Goal: Information Seeking & Learning: Learn about a topic

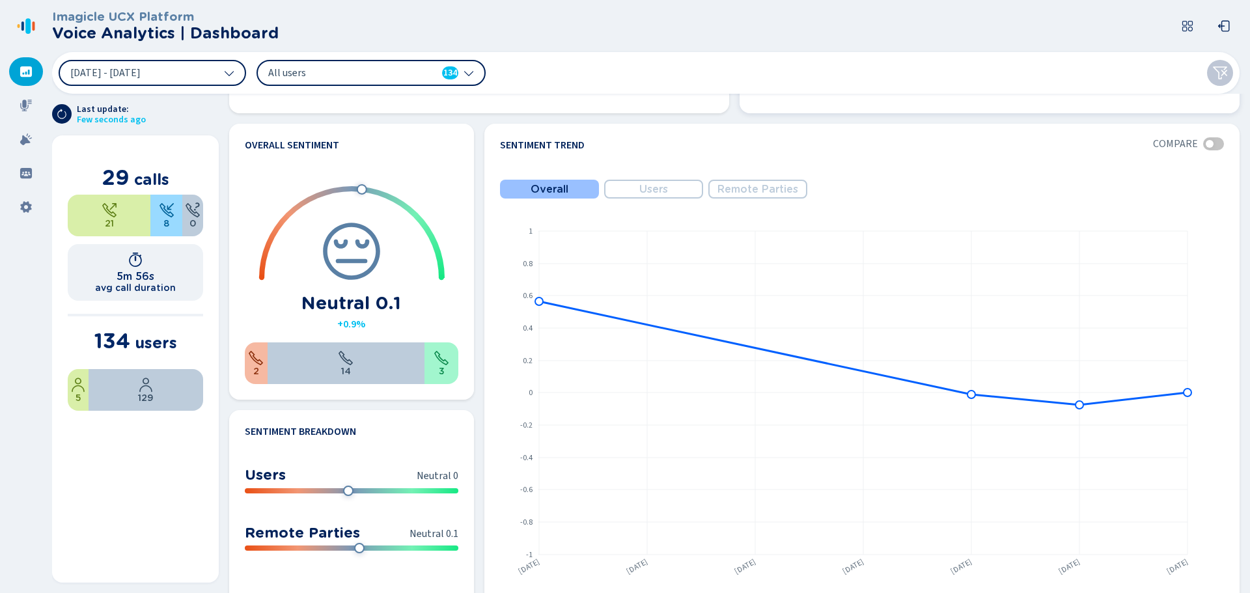
scroll to position [586, 0]
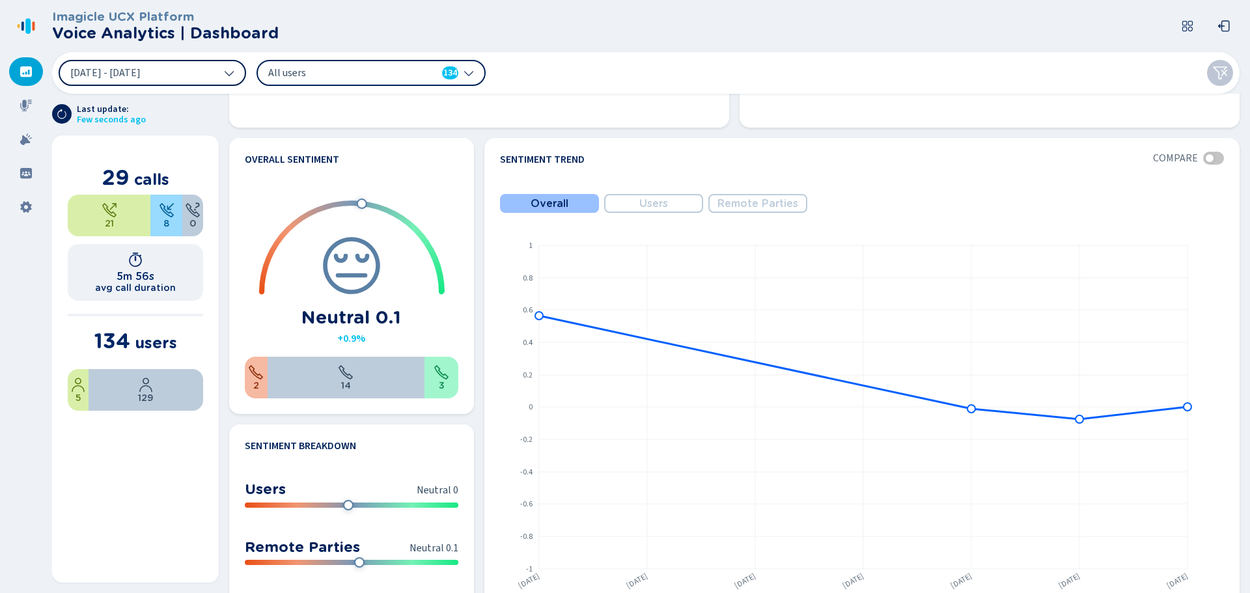
drag, startPoint x: 117, startPoint y: 66, endPoint x: 140, endPoint y: 76, distance: 25.2
click at [117, 66] on button "[DATE] - [DATE]" at bounding box center [153, 73] width 188 height 26
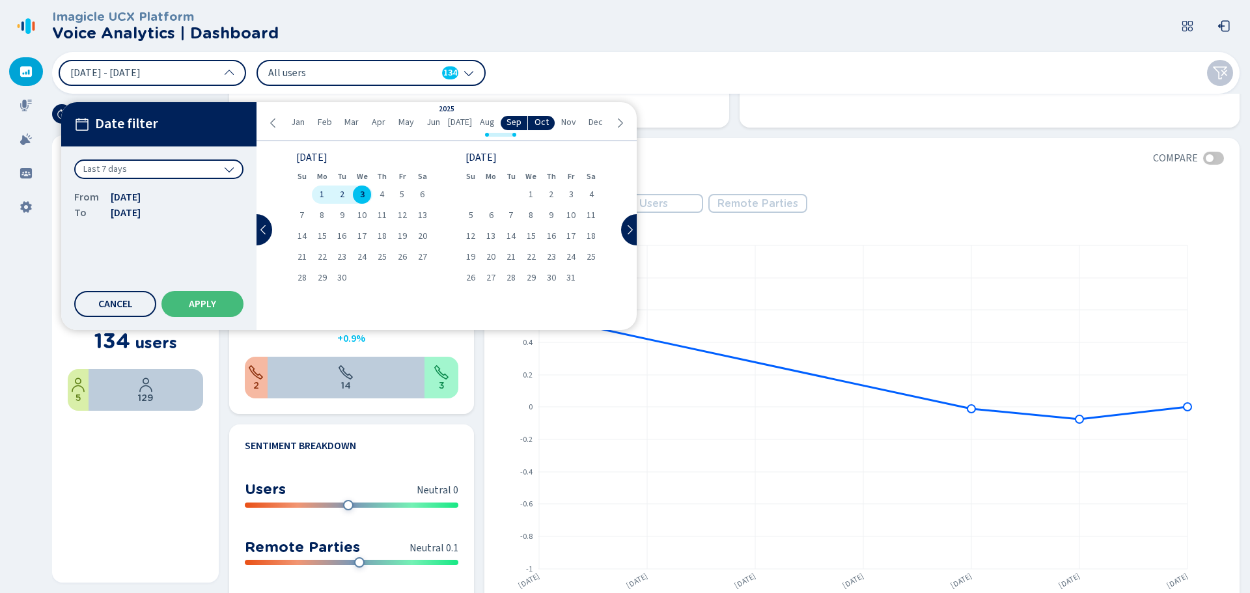
click at [393, 20] on header "Imagicle UCX Platform Voice Analytics | Dashboard" at bounding box center [648, 26] width 1193 height 52
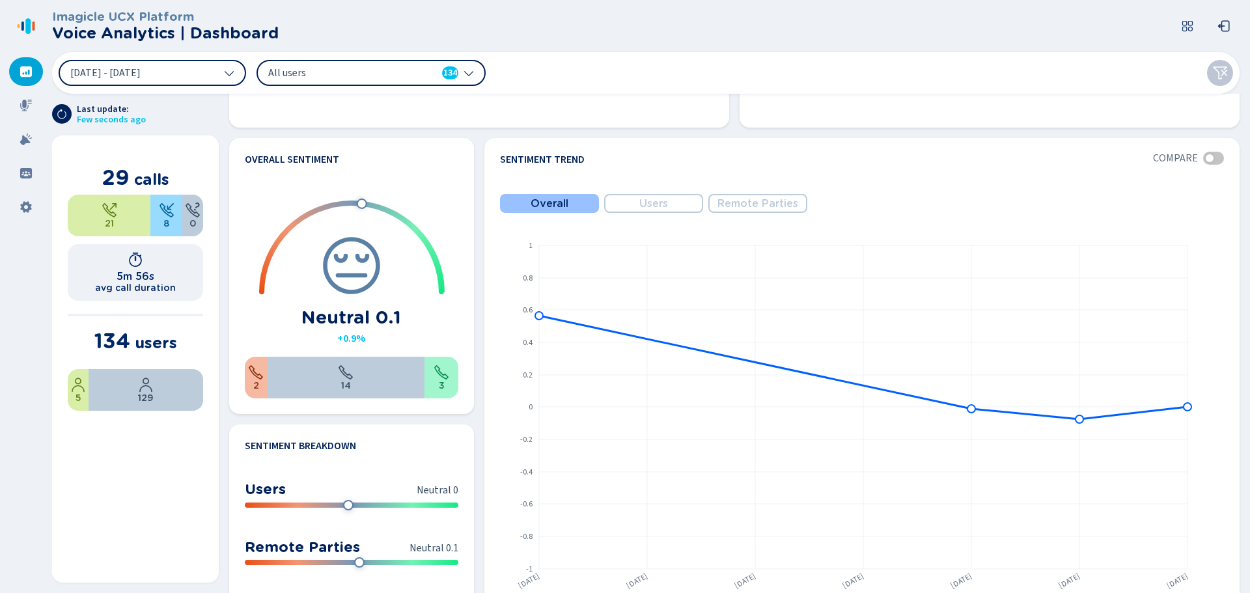
click at [469, 76] on icon at bounding box center [469, 73] width 10 height 10
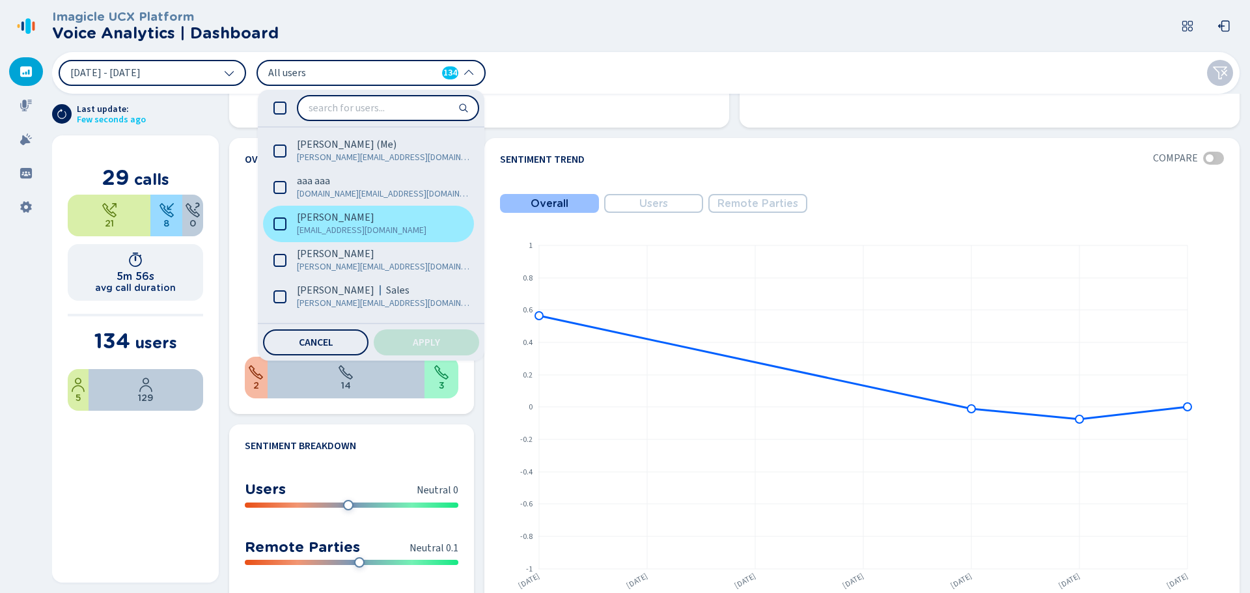
scroll to position [130, 0]
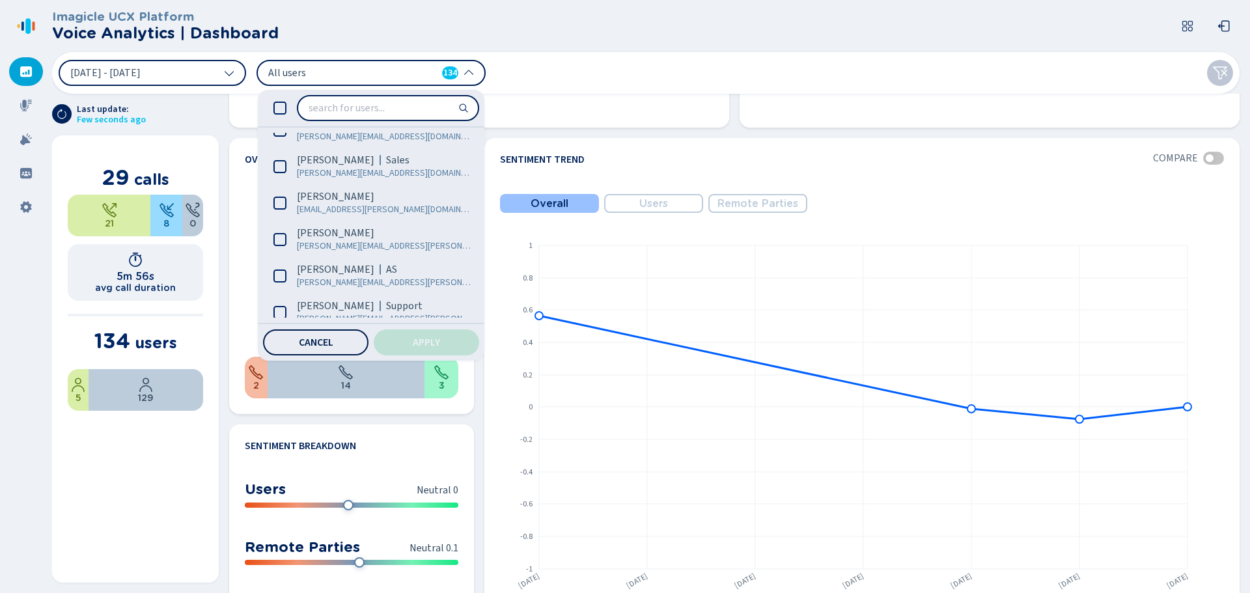
click at [326, 344] on span "Cancel" at bounding box center [316, 342] width 35 height 10
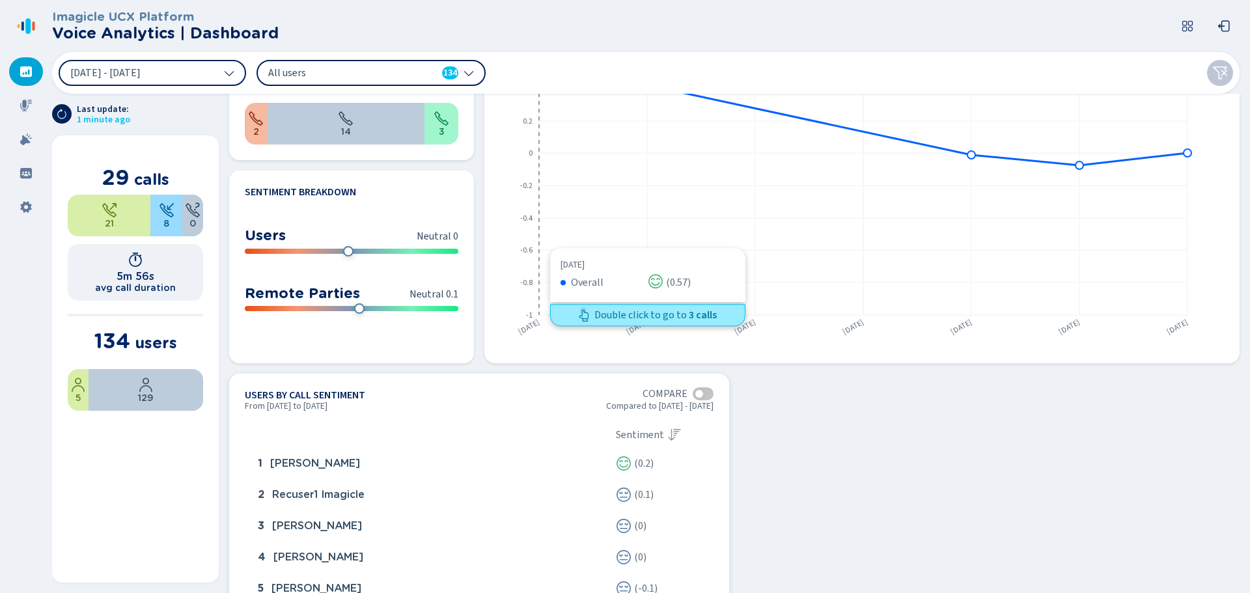
scroll to position [912, 0]
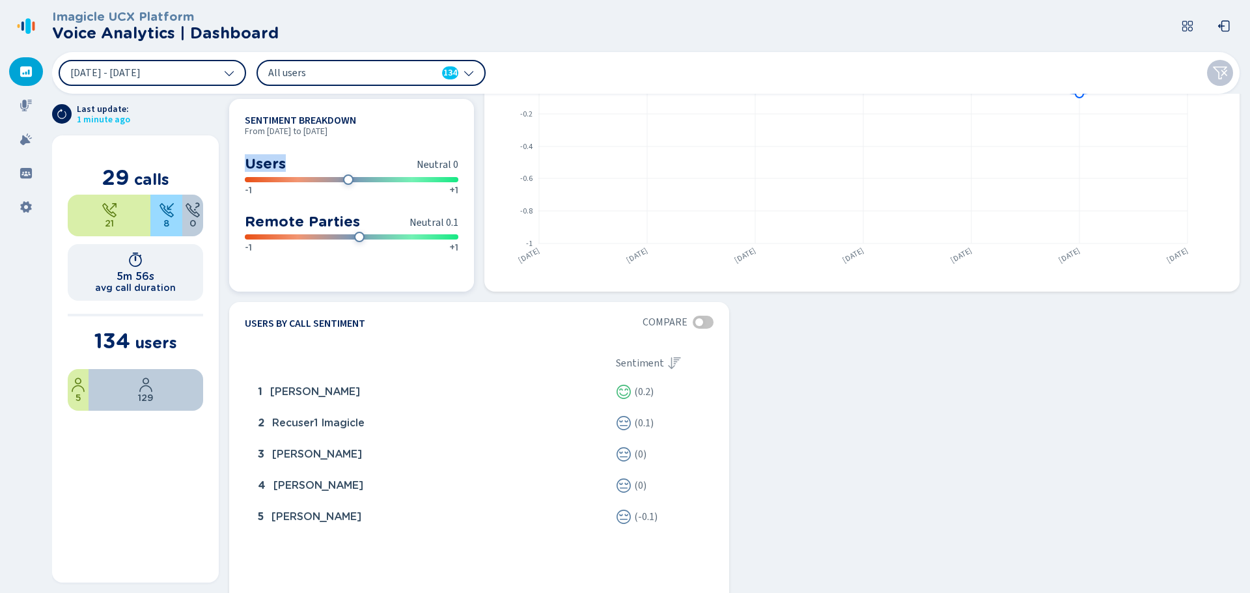
drag, startPoint x: 247, startPoint y: 165, endPoint x: 288, endPoint y: 162, distance: 40.5
click at [288, 162] on section "Users Neutral 0 -1 +1" at bounding box center [352, 176] width 214 height 43
drag, startPoint x: 363, startPoint y: 223, endPoint x: 283, endPoint y: 204, distance: 81.7
click at [283, 204] on div "Users Neutral 0 -1 +1 Remote Parties Neutral 0.1 -1 +1" at bounding box center [352, 201] width 214 height 108
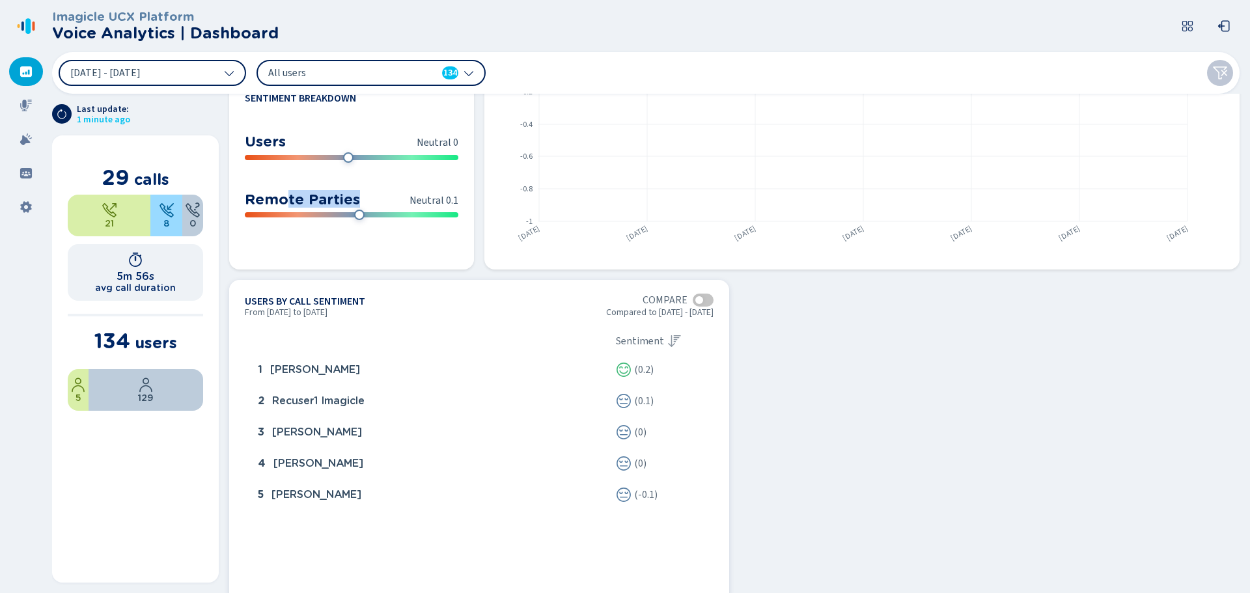
scroll to position [954, 0]
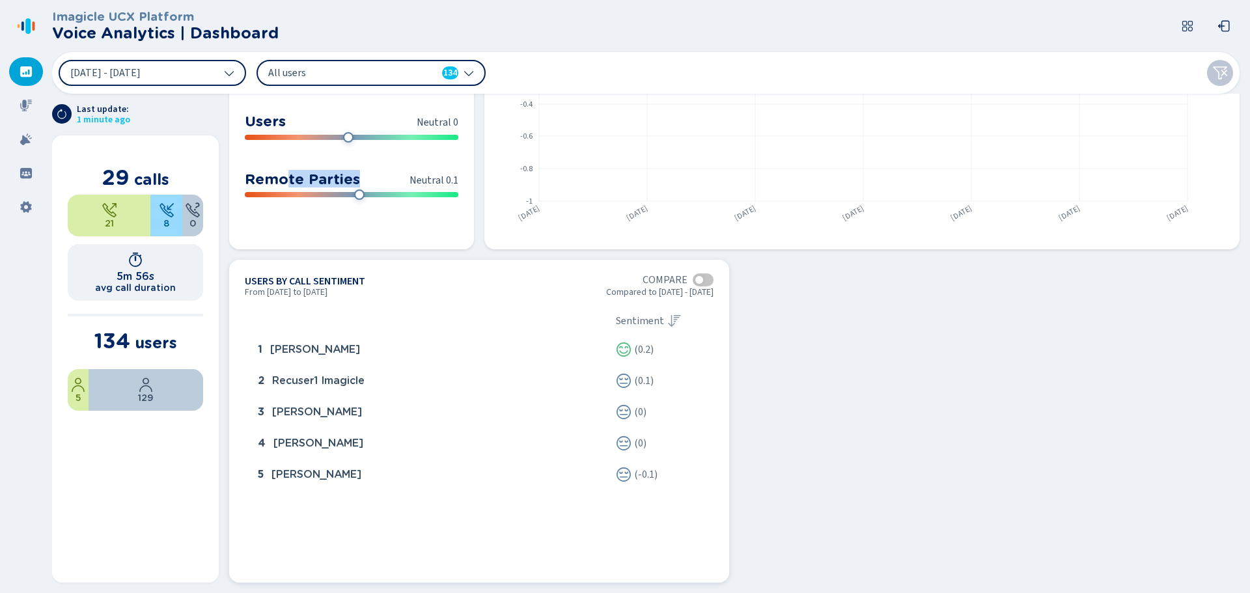
click at [700, 277] on div at bounding box center [703, 280] width 21 height 13
click at [704, 283] on div at bounding box center [707, 280] width 8 height 8
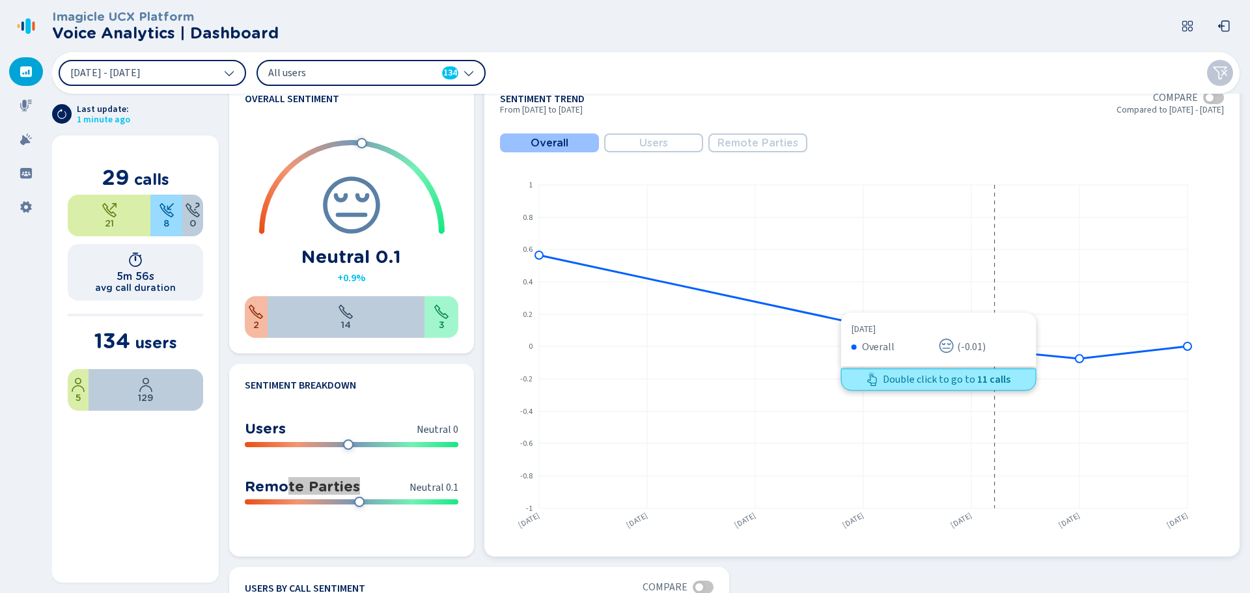
scroll to position [628, 0]
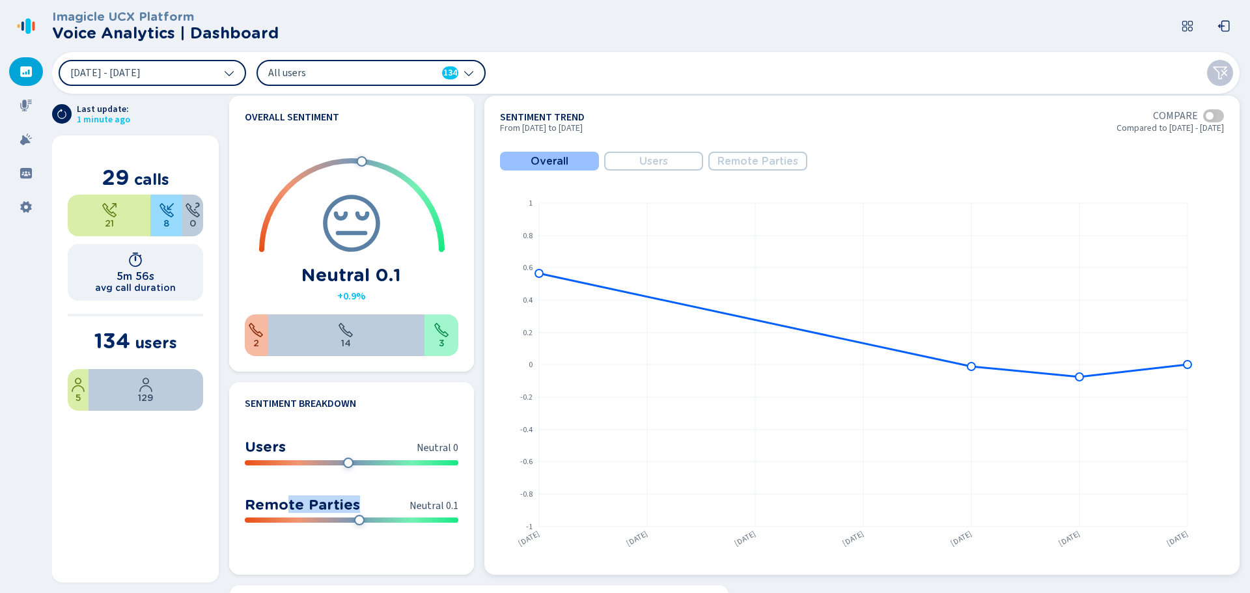
click at [631, 158] on button "Users" at bounding box center [653, 161] width 99 height 19
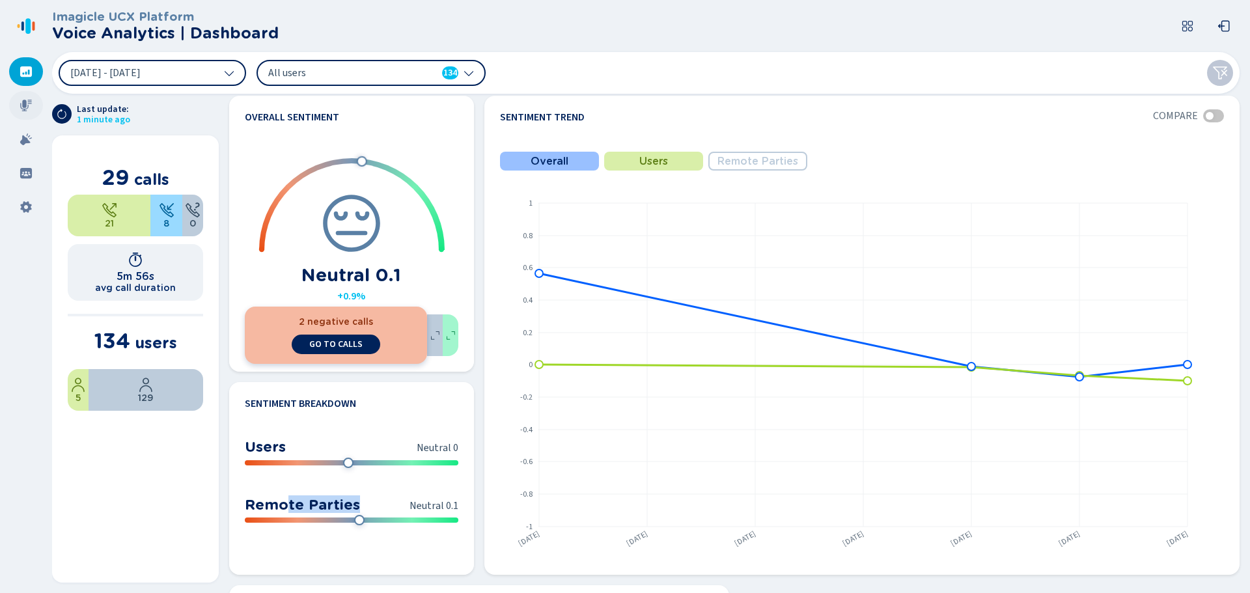
click at [31, 107] on icon at bounding box center [26, 105] width 13 height 13
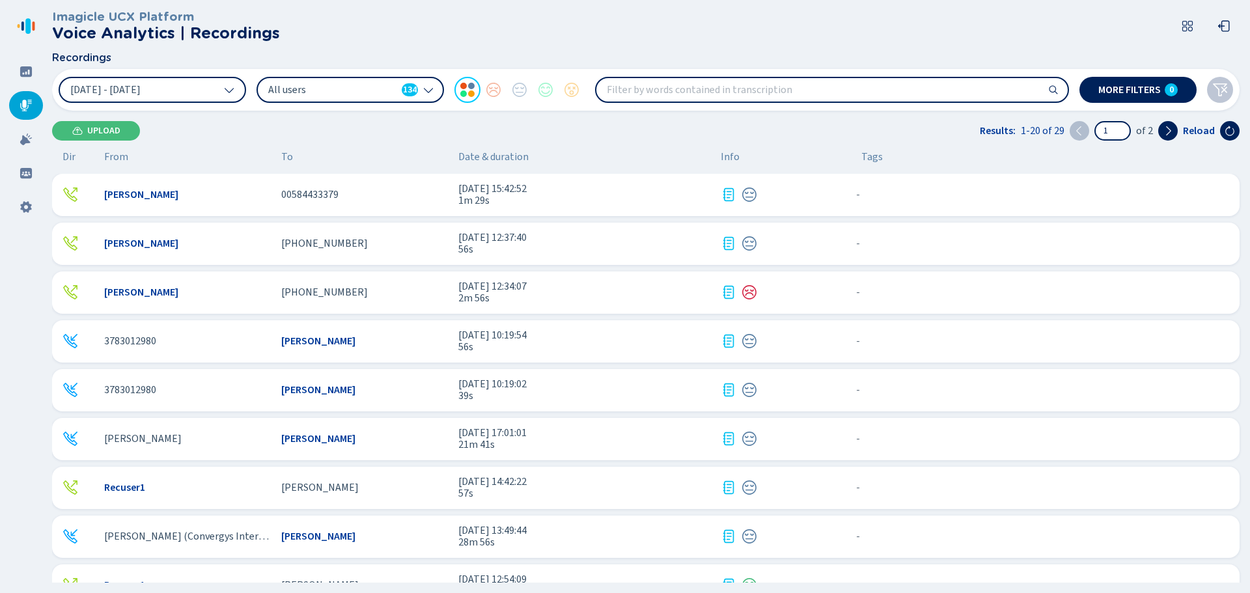
click at [635, 90] on input "search" at bounding box center [833, 89] width 472 height 23
click at [300, 96] on span "All users" at bounding box center [332, 90] width 128 height 14
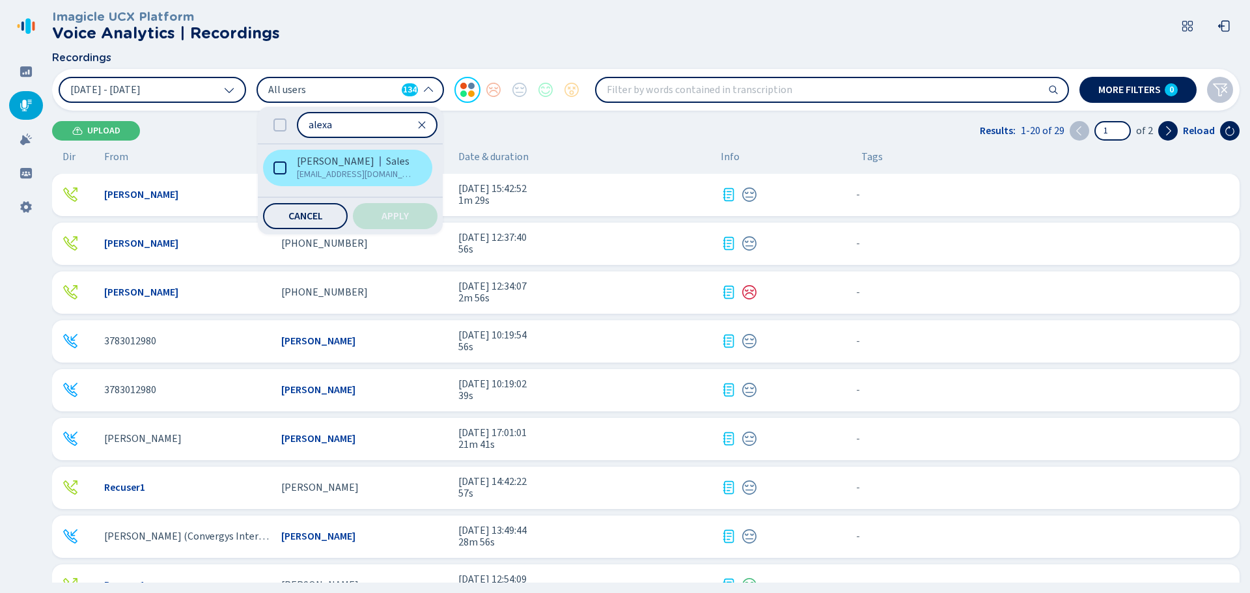
type input "alexa"
click at [283, 167] on icon at bounding box center [280, 168] width 13 height 13
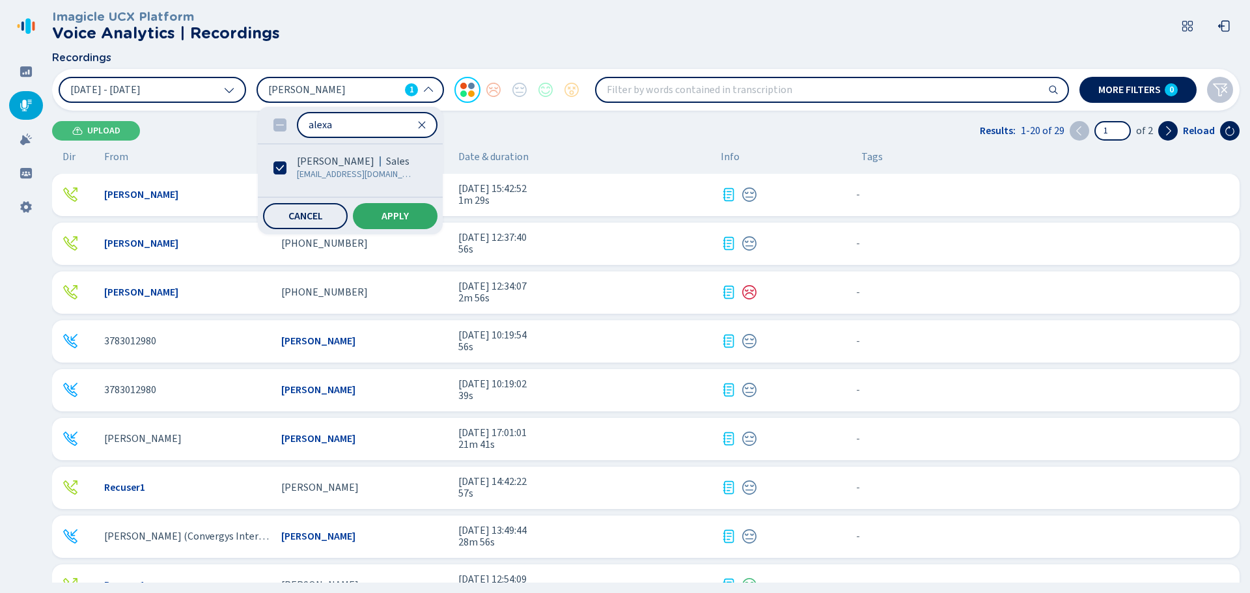
click at [389, 221] on span "Apply" at bounding box center [395, 216] width 27 height 10
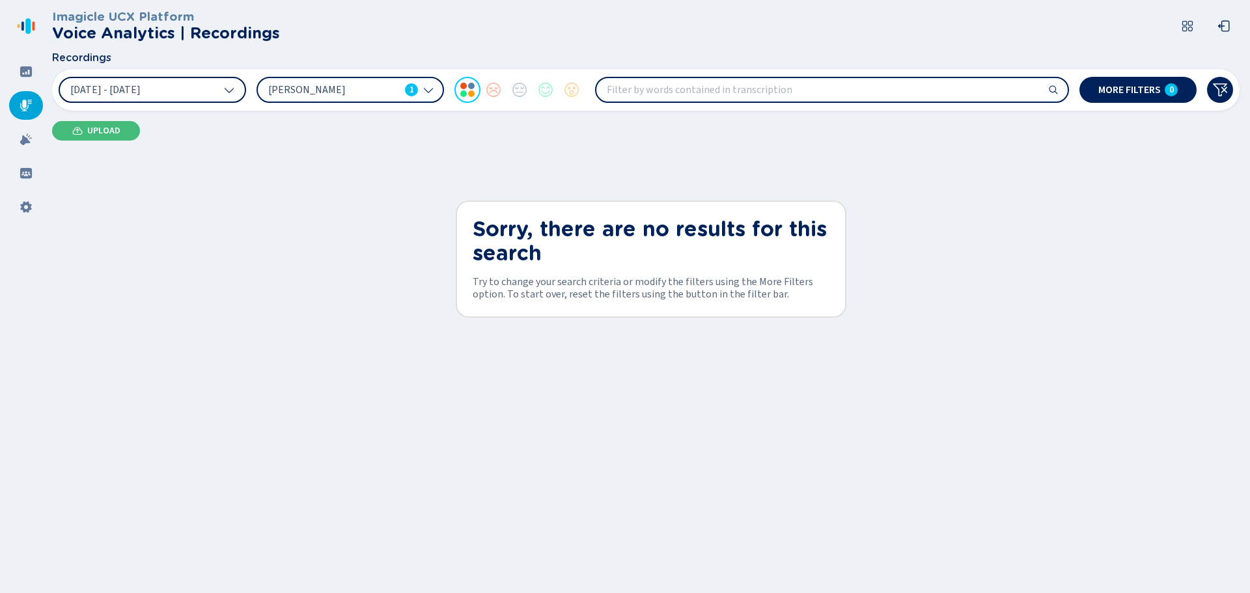
drag, startPoint x: 157, startPoint y: 78, endPoint x: 159, endPoint y: 86, distance: 8.1
click at [157, 79] on button "[DATE] - [DATE]" at bounding box center [153, 90] width 188 height 26
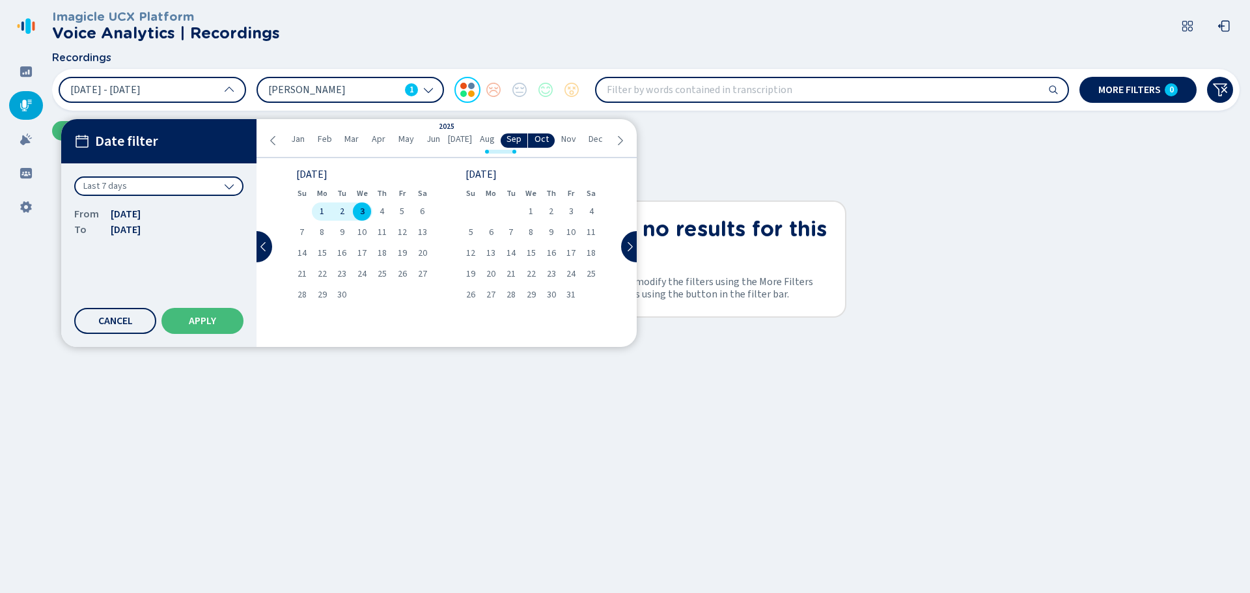
click at [223, 186] on div "Last 7 days" at bounding box center [158, 186] width 169 height 20
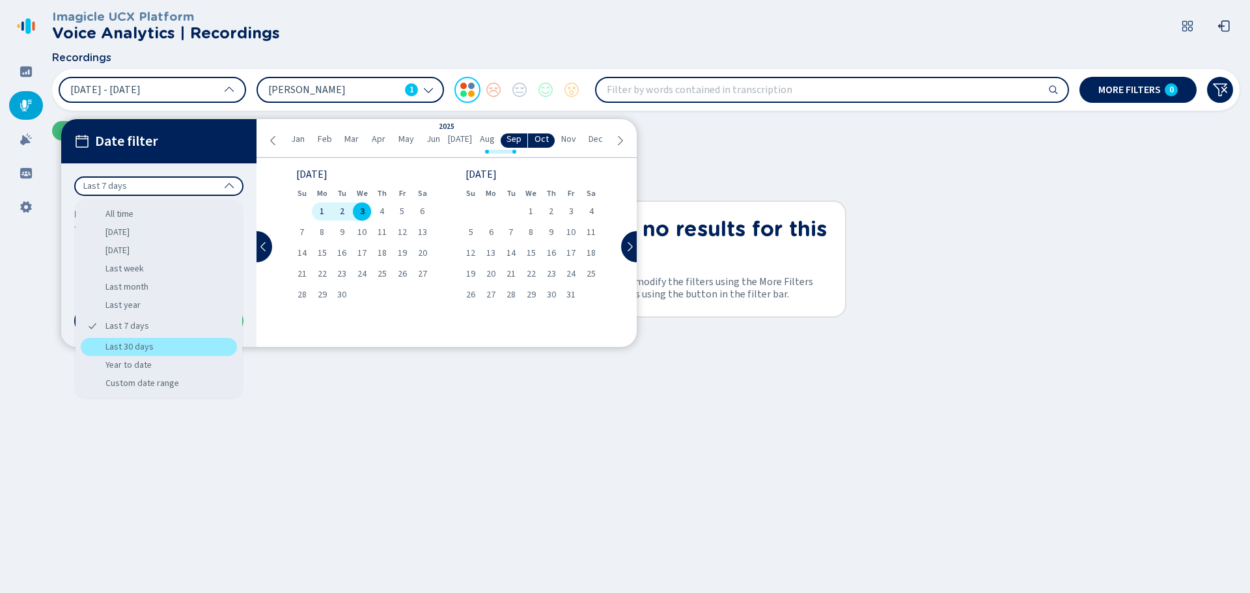
click at [173, 348] on div "Last 30 days" at bounding box center [159, 347] width 156 height 18
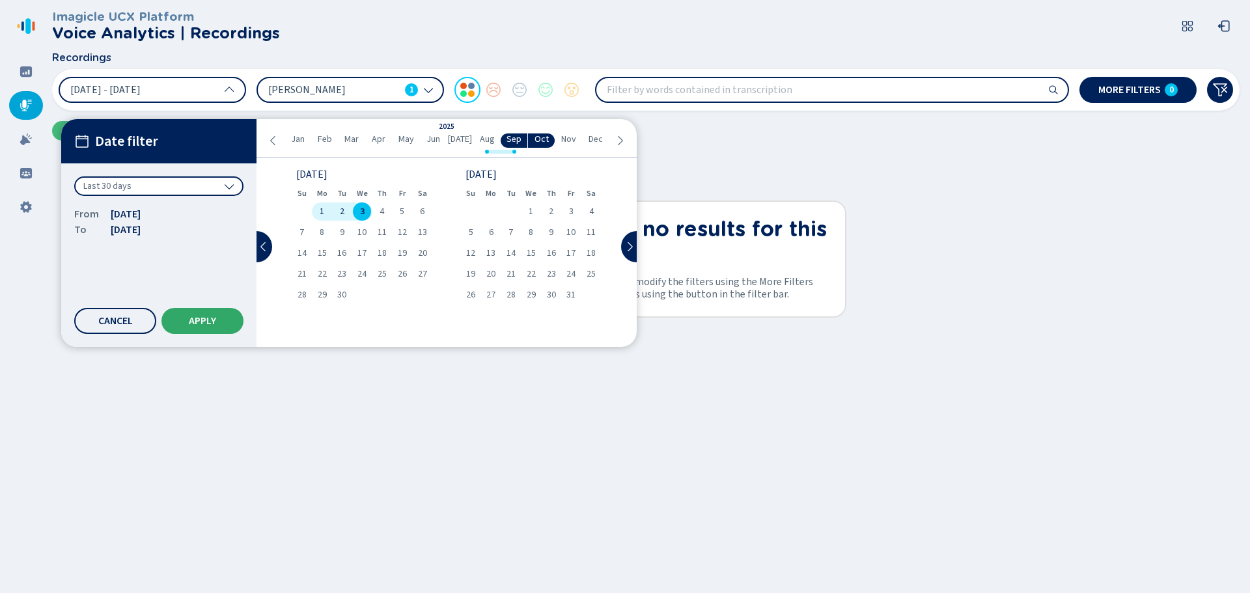
click at [220, 320] on button "Apply" at bounding box center [203, 321] width 82 height 26
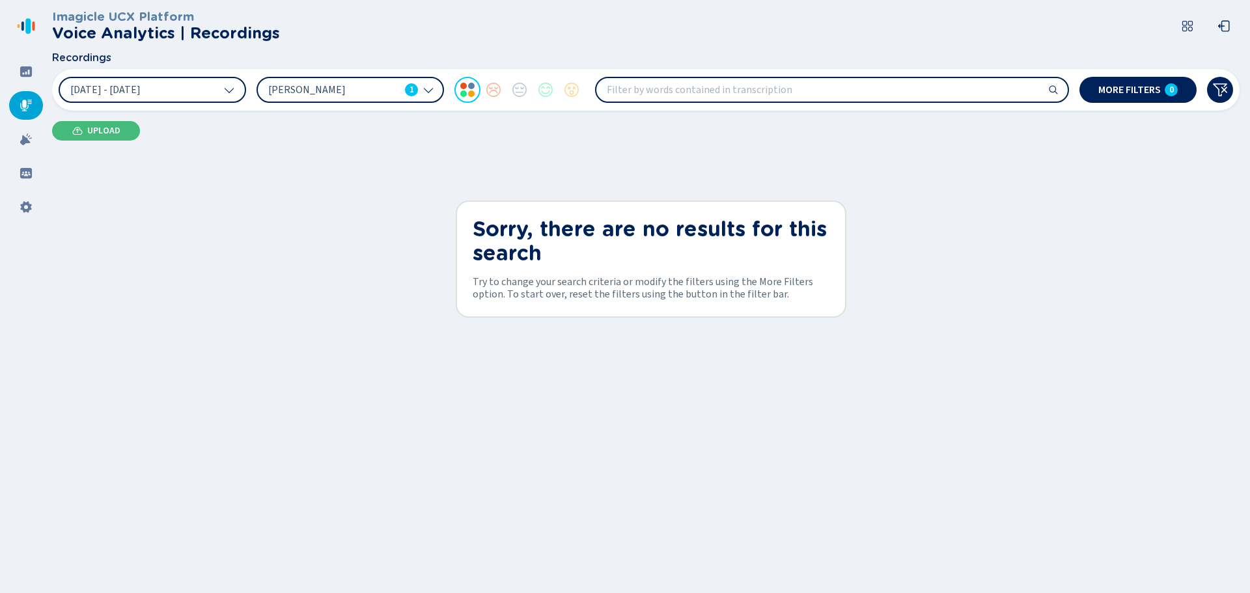
click at [341, 92] on span "[PERSON_NAME]" at bounding box center [334, 90] width 132 height 14
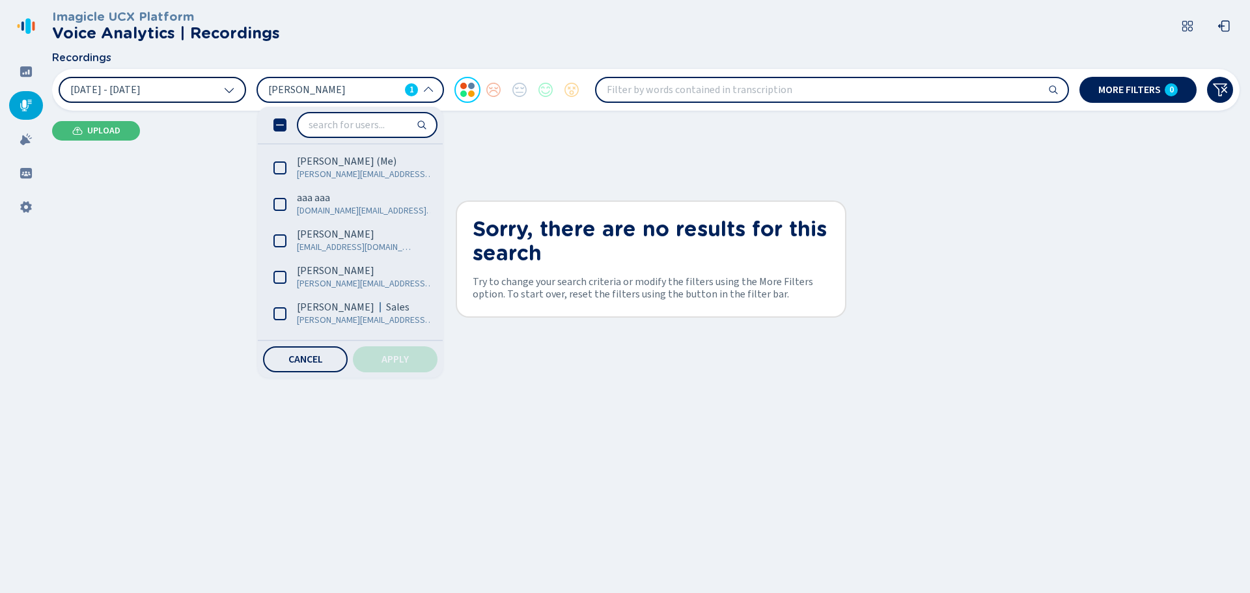
click at [201, 89] on button "[DATE] - [DATE]" at bounding box center [153, 90] width 188 height 26
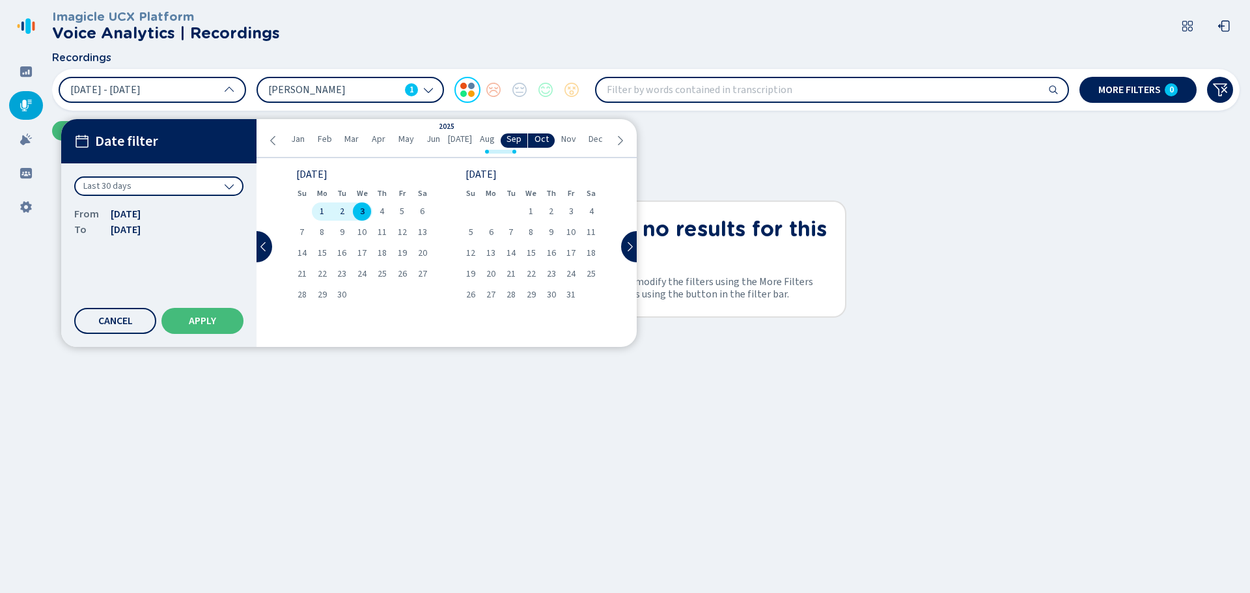
click at [269, 140] on icon at bounding box center [273, 140] width 10 height 10
click at [270, 139] on icon at bounding box center [273, 140] width 10 height 10
click at [271, 139] on icon at bounding box center [273, 140] width 10 height 10
click at [272, 139] on icon at bounding box center [273, 140] width 10 height 10
click at [577, 212] on div "1" at bounding box center [571, 212] width 20 height 18
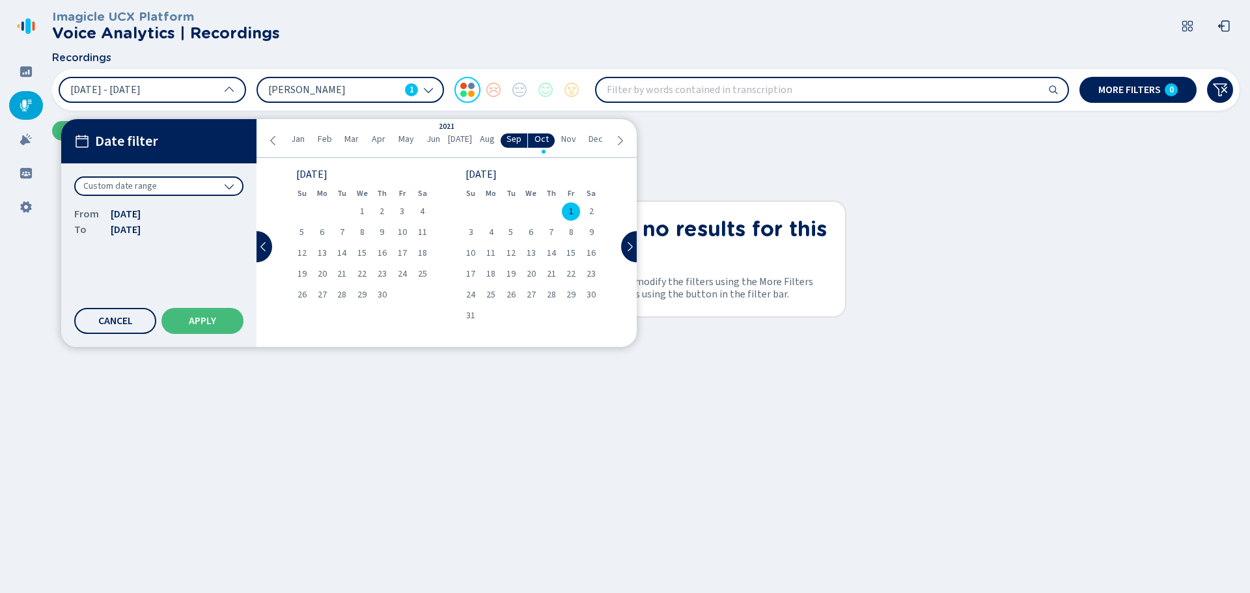
click at [617, 139] on icon at bounding box center [620, 140] width 10 height 10
click at [617, 140] on icon at bounding box center [620, 140] width 10 height 10
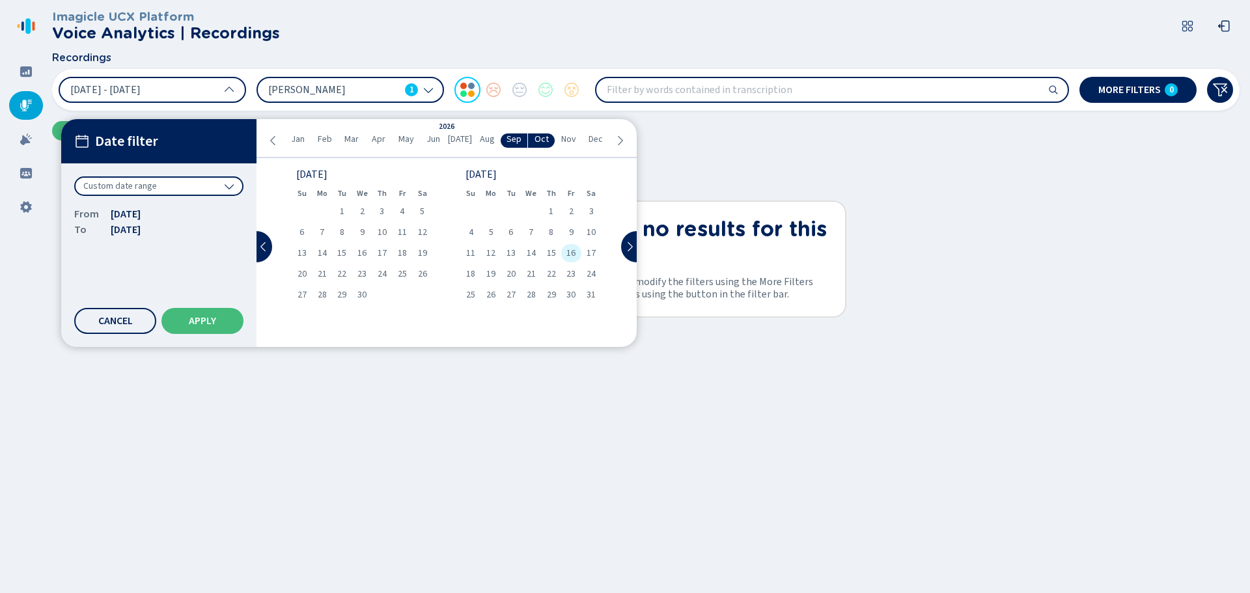
click at [572, 253] on span "16" at bounding box center [571, 253] width 9 height 9
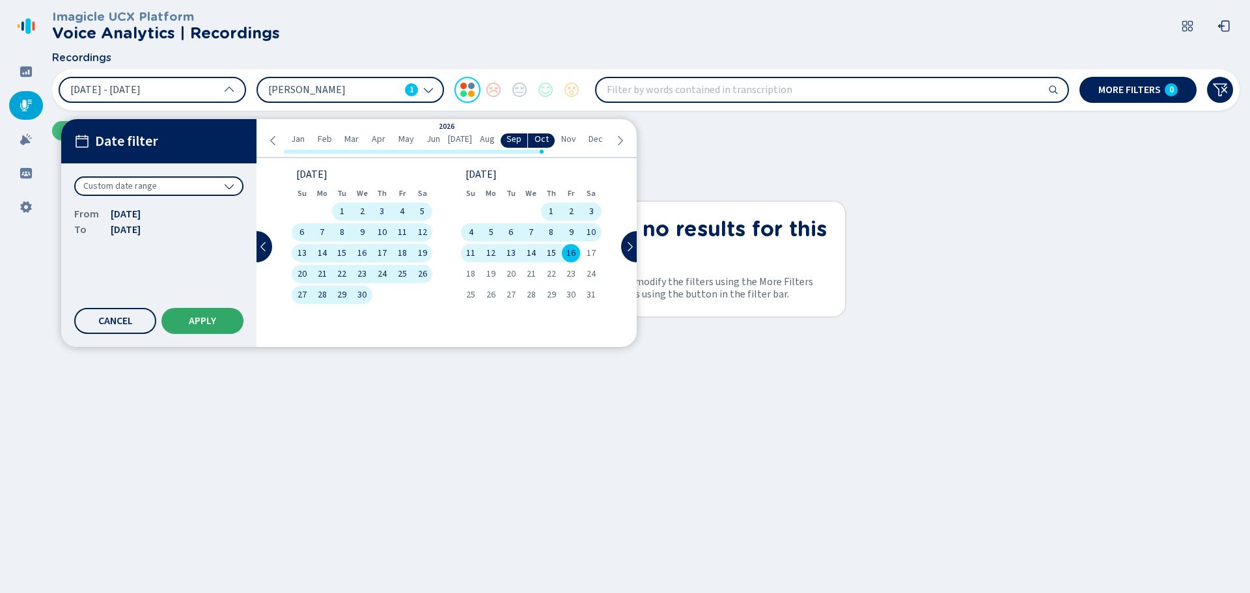
click at [212, 313] on button "Apply" at bounding box center [203, 321] width 82 height 26
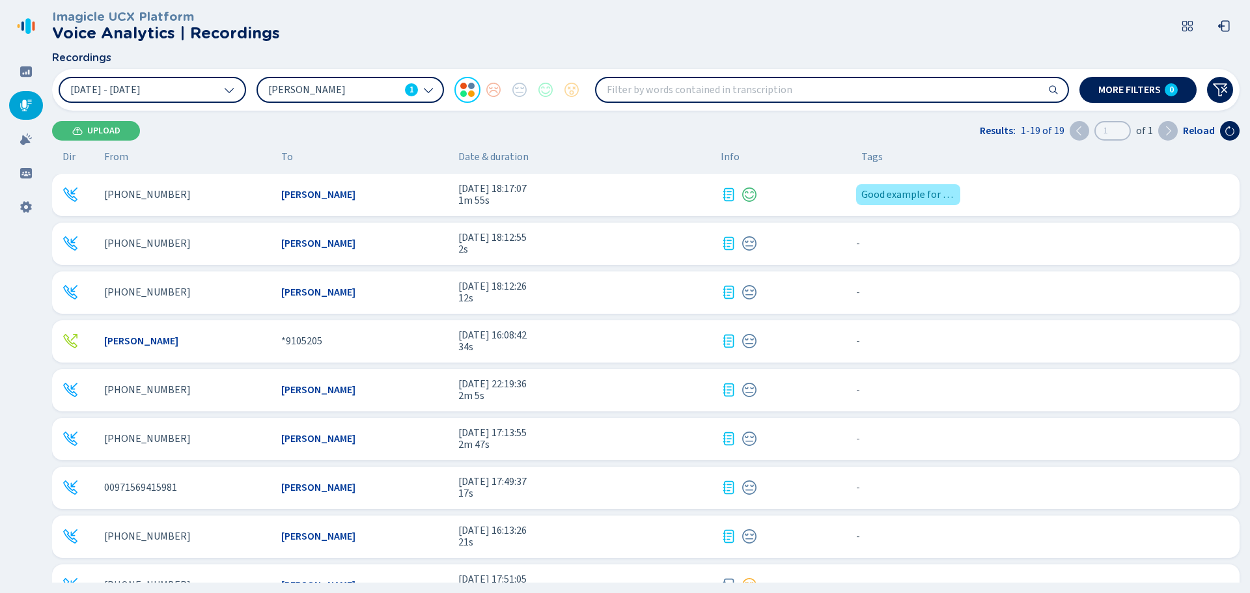
click at [321, 192] on span "[PERSON_NAME]" at bounding box center [318, 195] width 74 height 12
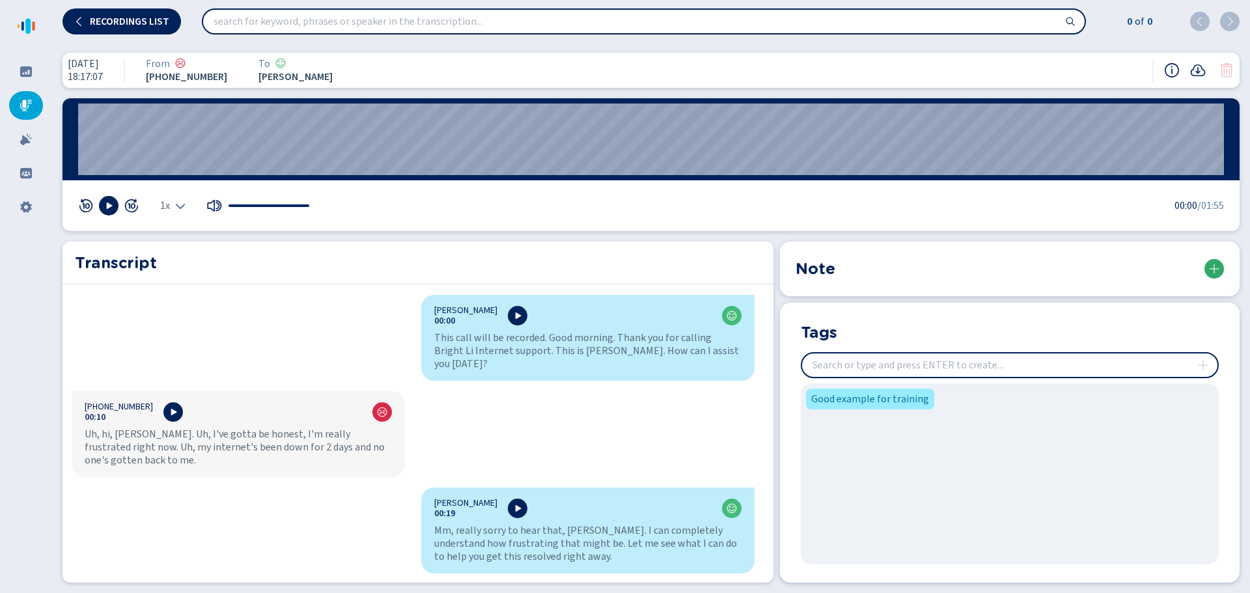
click at [1216, 272] on icon at bounding box center [1214, 269] width 10 height 10
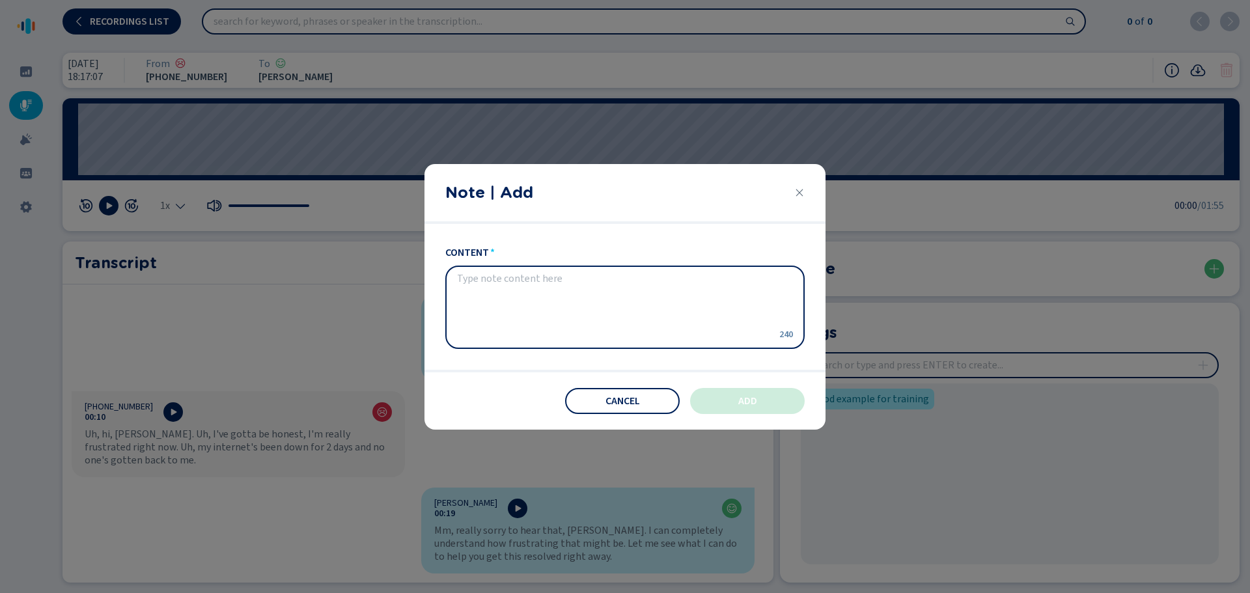
click at [800, 191] on icon "Close" at bounding box center [800, 192] width 7 height 7
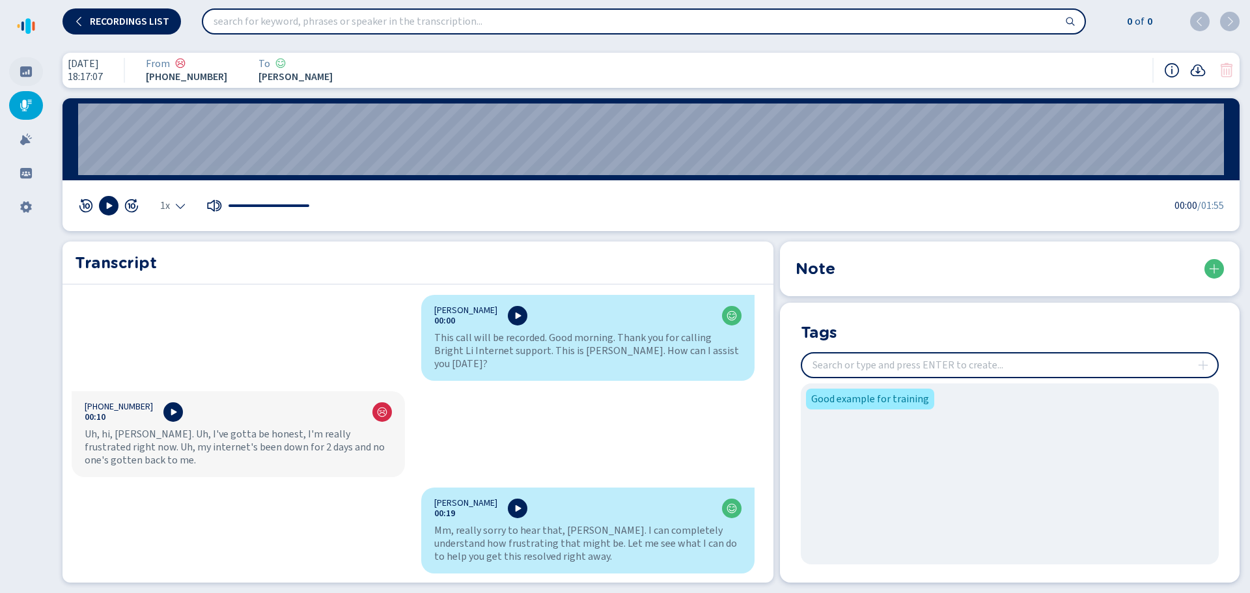
click at [23, 72] on icon at bounding box center [26, 71] width 12 height 10
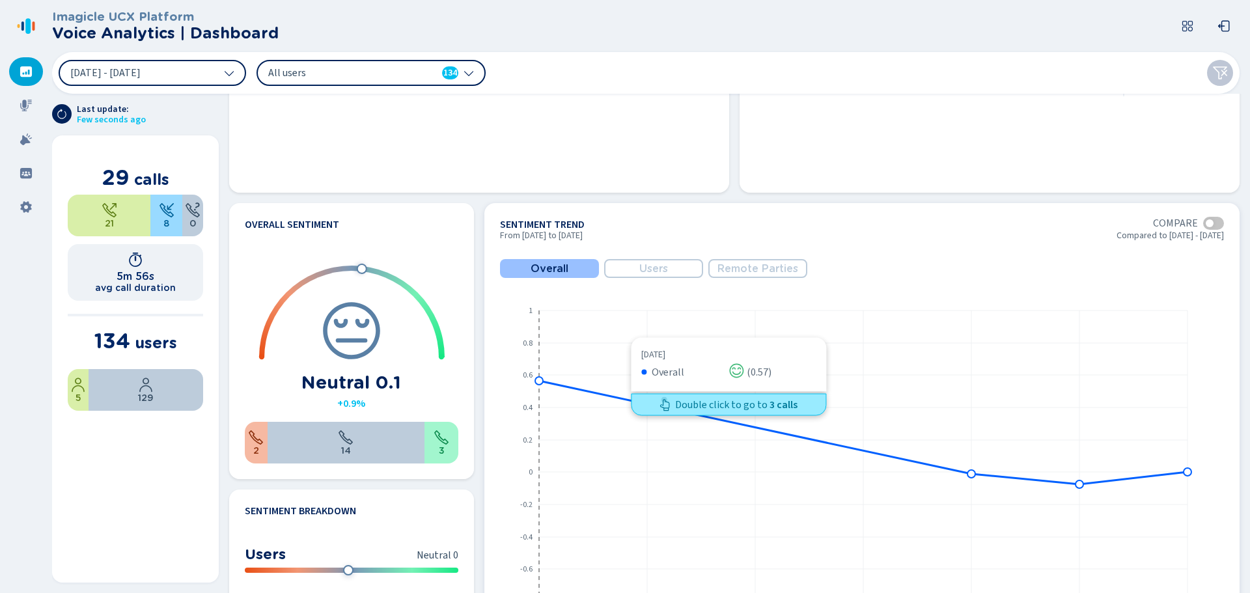
scroll to position [586, 0]
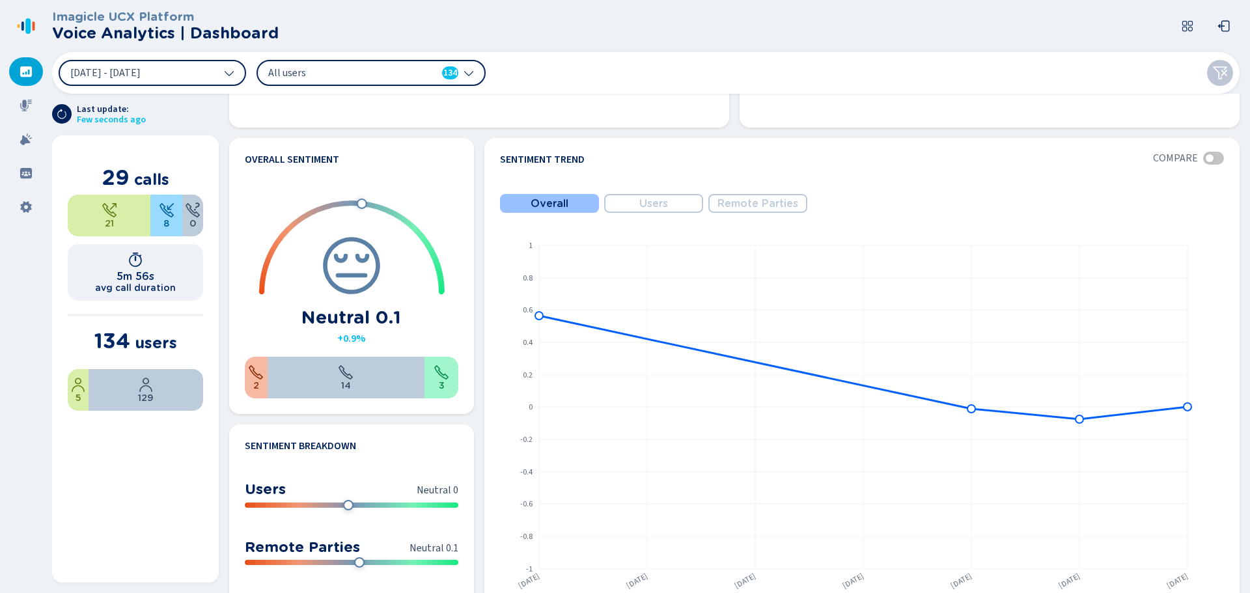
click at [357, 71] on span "All users" at bounding box center [343, 73] width 150 height 14
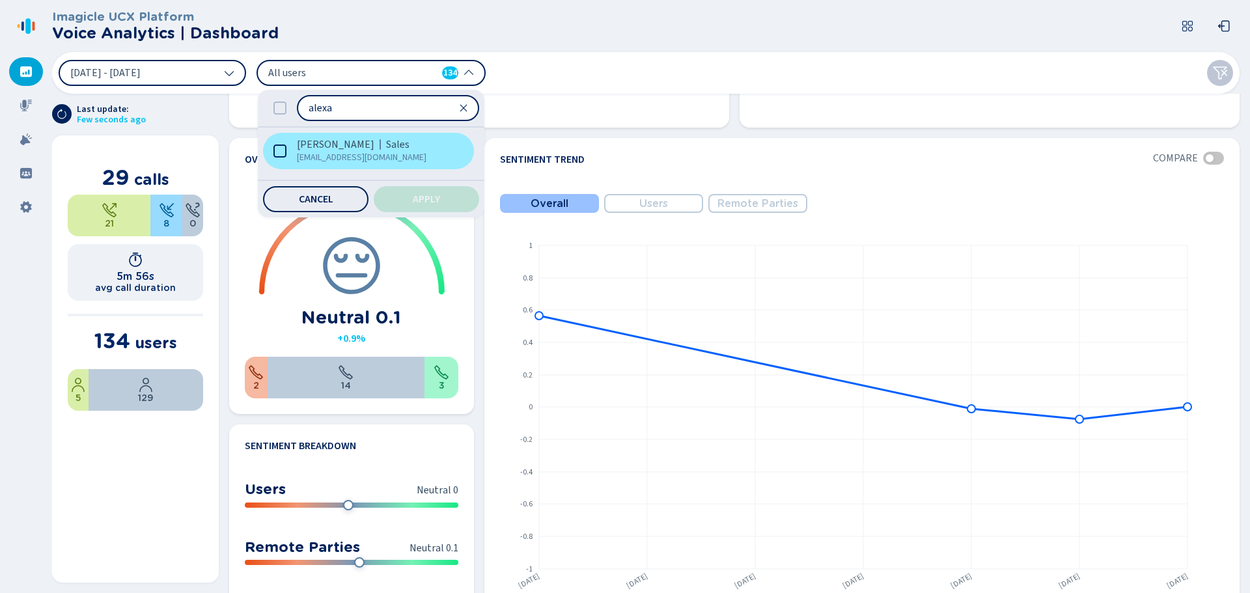
type input "alexa"
click at [337, 162] on span "[EMAIL_ADDRESS][DOMAIN_NAME]" at bounding box center [374, 157] width 155 height 13
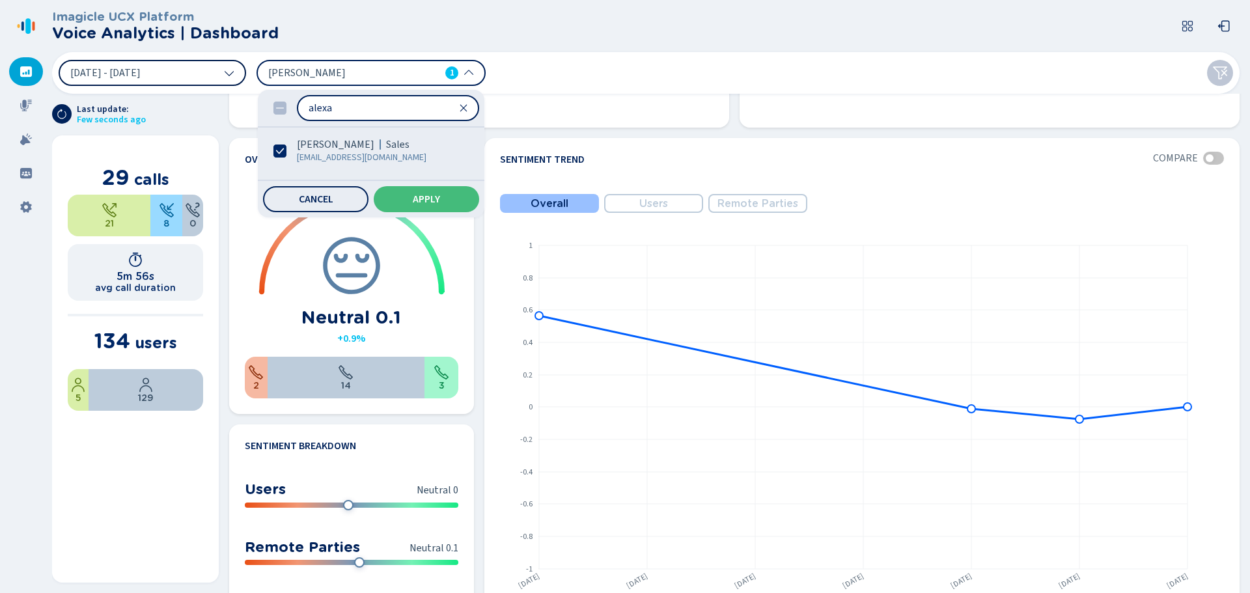
click at [225, 72] on icon at bounding box center [229, 73] width 9 height 5
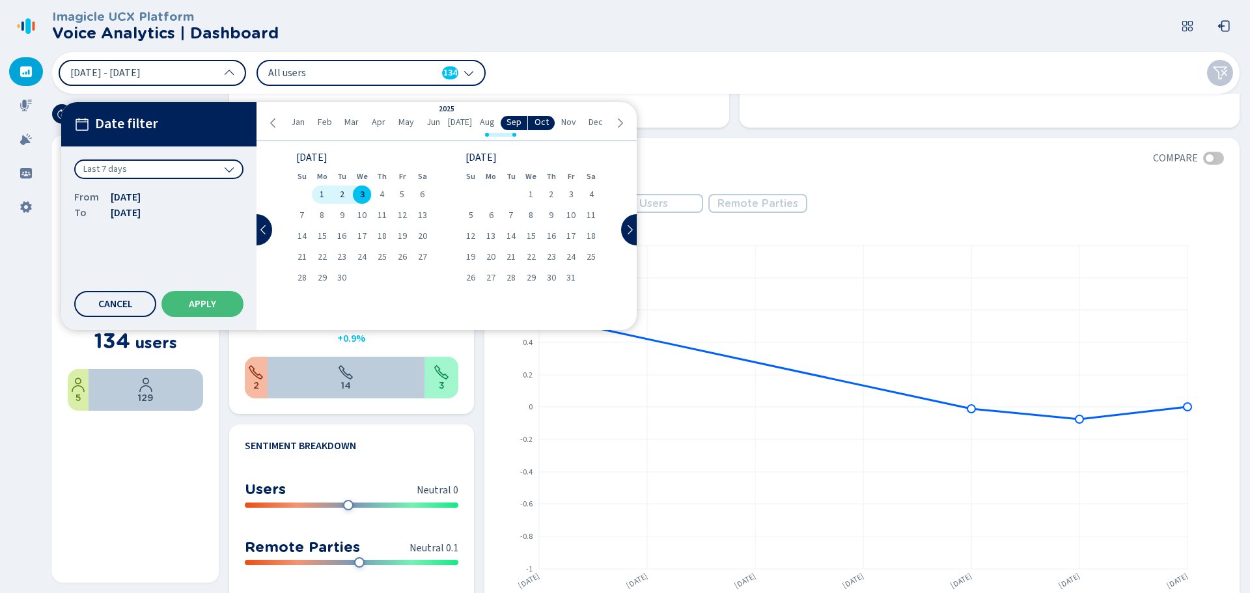
click at [273, 124] on icon at bounding box center [273, 123] width 10 height 10
click at [273, 123] on icon at bounding box center [273, 123] width 10 height 10
click at [274, 122] on icon at bounding box center [273, 123] width 10 height 10
click at [275, 119] on icon at bounding box center [273, 123] width 10 height 10
click at [275, 118] on icon at bounding box center [273, 123] width 10 height 10
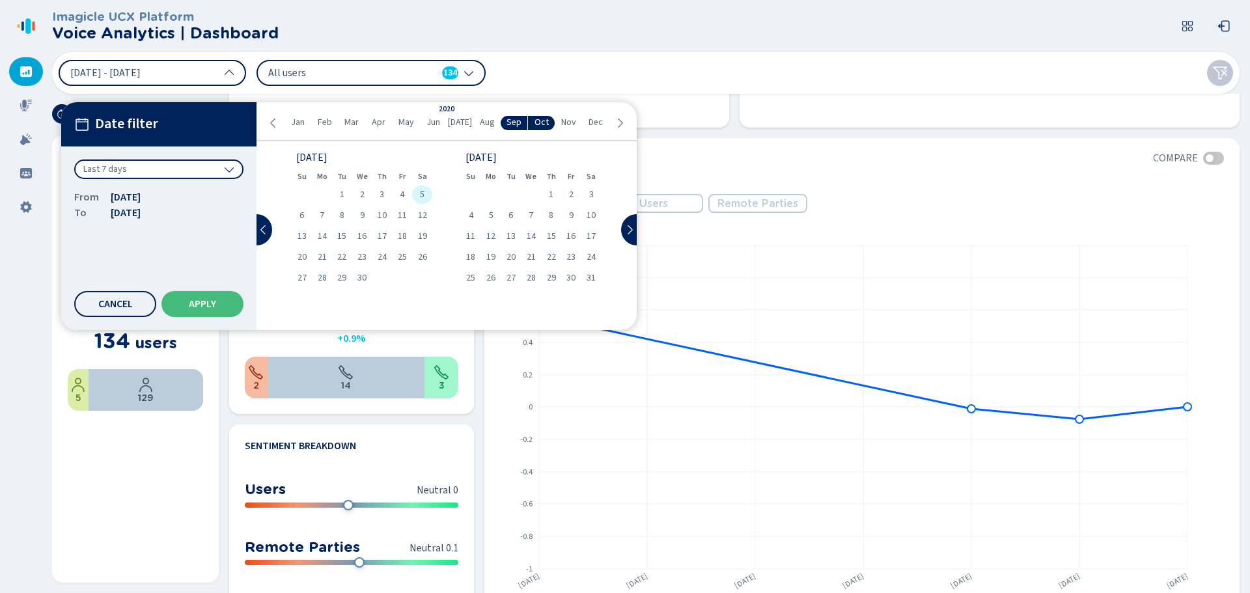
click at [420, 196] on span "5" at bounding box center [422, 194] width 5 height 9
click at [621, 126] on icon at bounding box center [620, 123] width 10 height 10
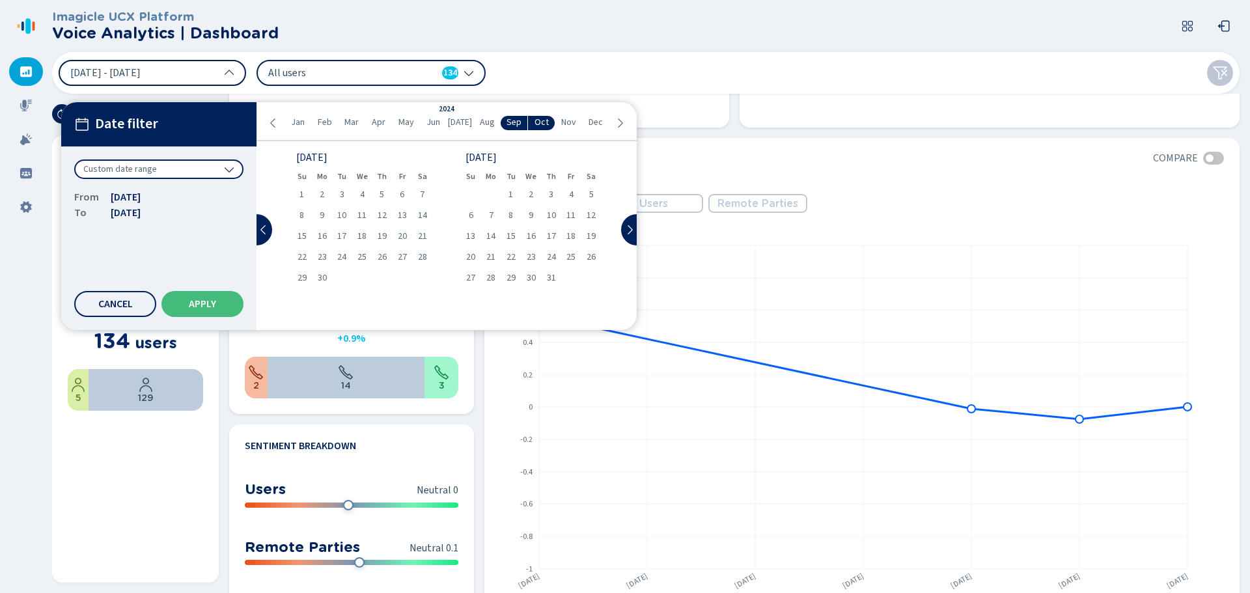
click at [621, 126] on icon at bounding box center [620, 123] width 10 height 10
click at [572, 280] on span "31" at bounding box center [571, 278] width 9 height 9
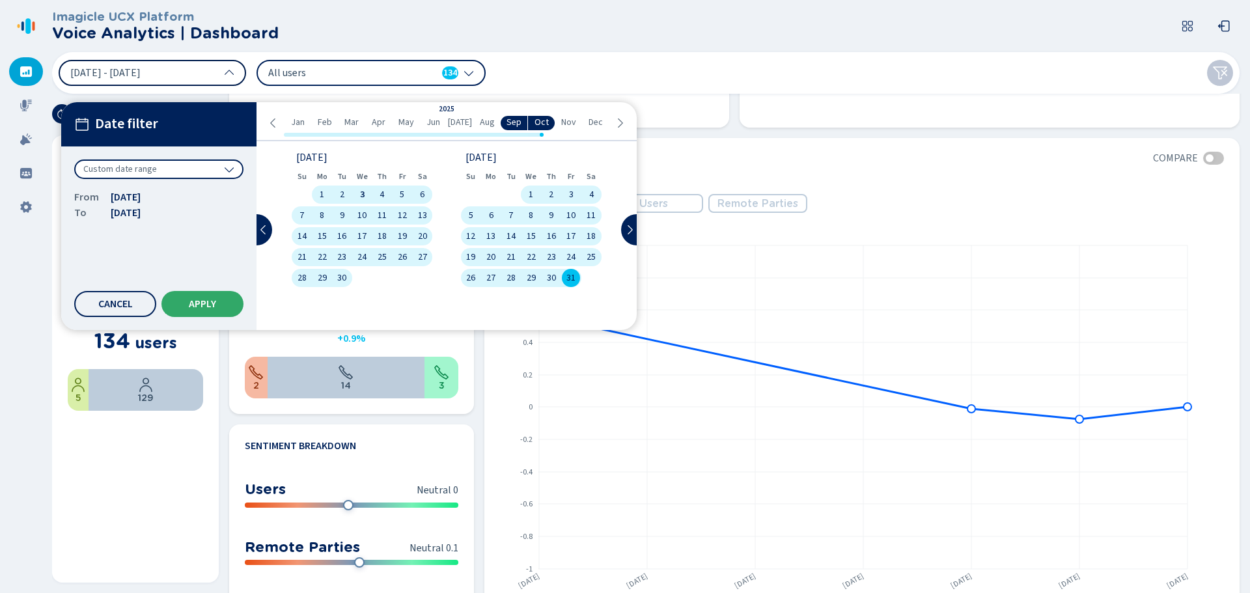
click at [195, 305] on span "Apply" at bounding box center [202, 304] width 27 height 10
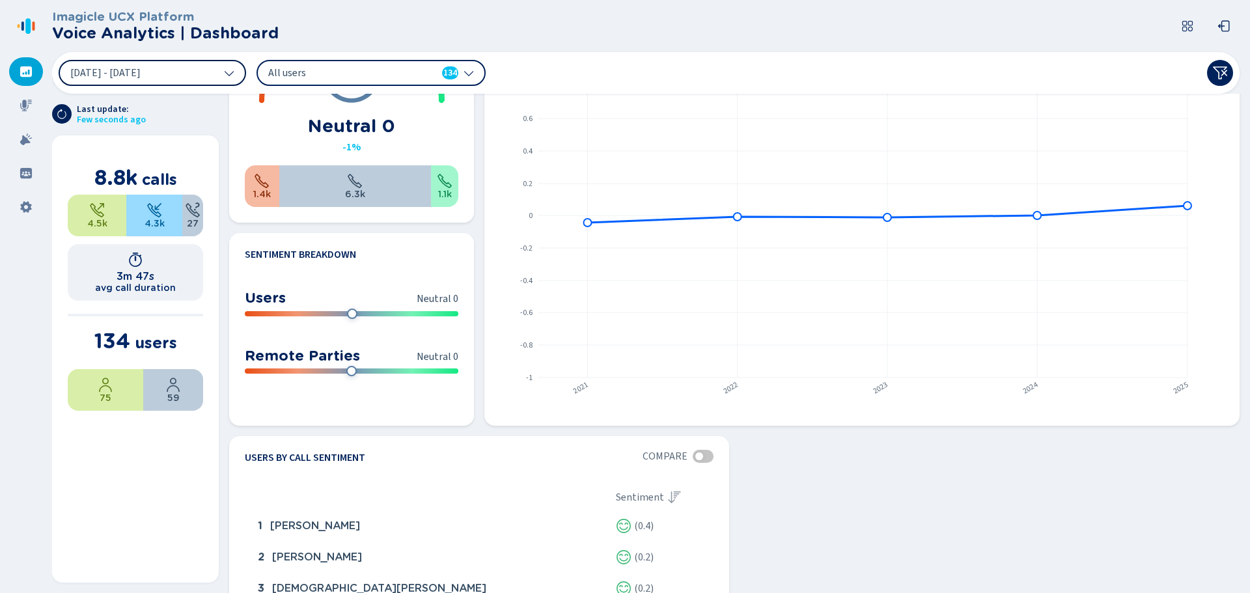
scroll to position [759, 0]
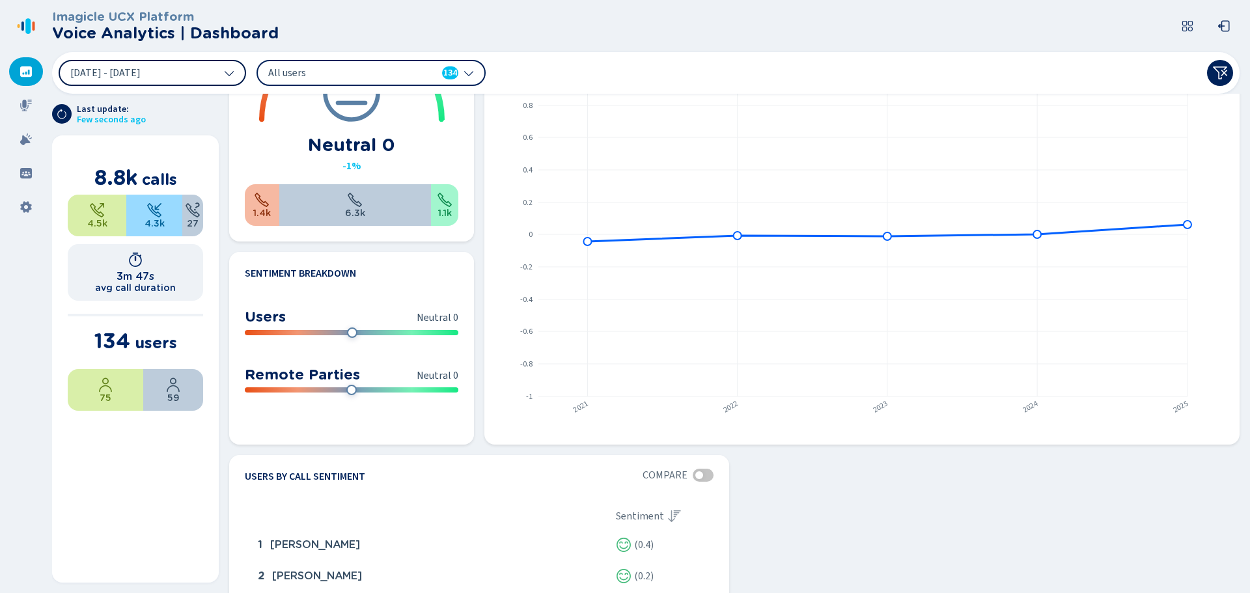
click at [476, 74] on div "All users 134" at bounding box center [371, 73] width 229 height 26
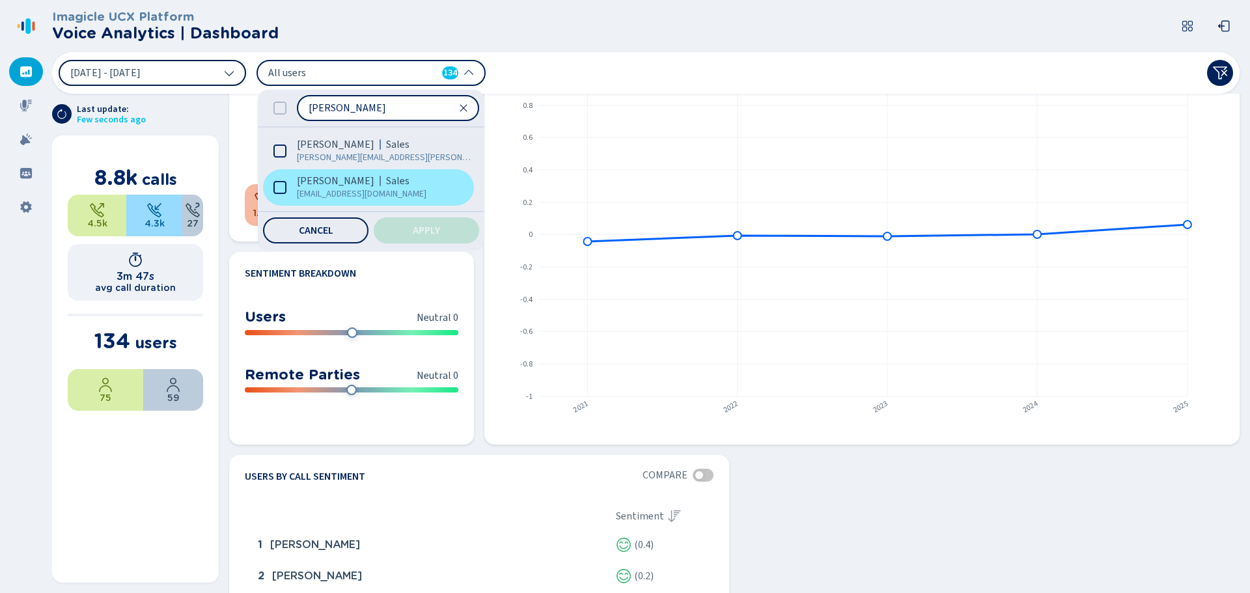
type input "[PERSON_NAME]"
click at [278, 190] on icon at bounding box center [280, 187] width 13 height 13
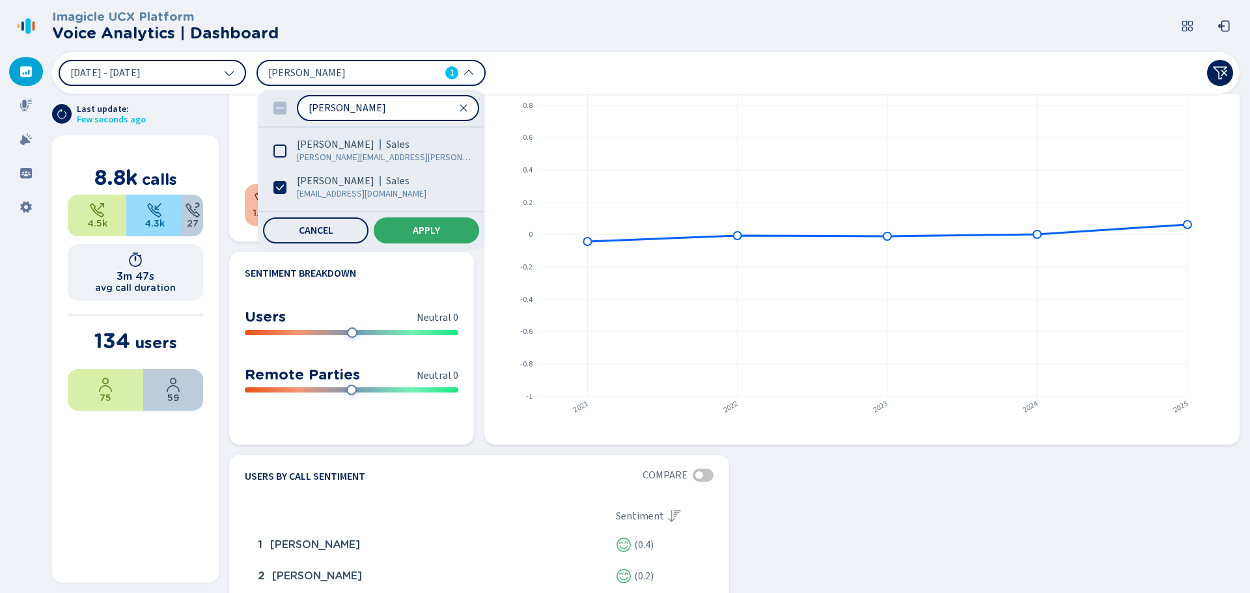
click at [429, 228] on span "Apply" at bounding box center [426, 230] width 27 height 10
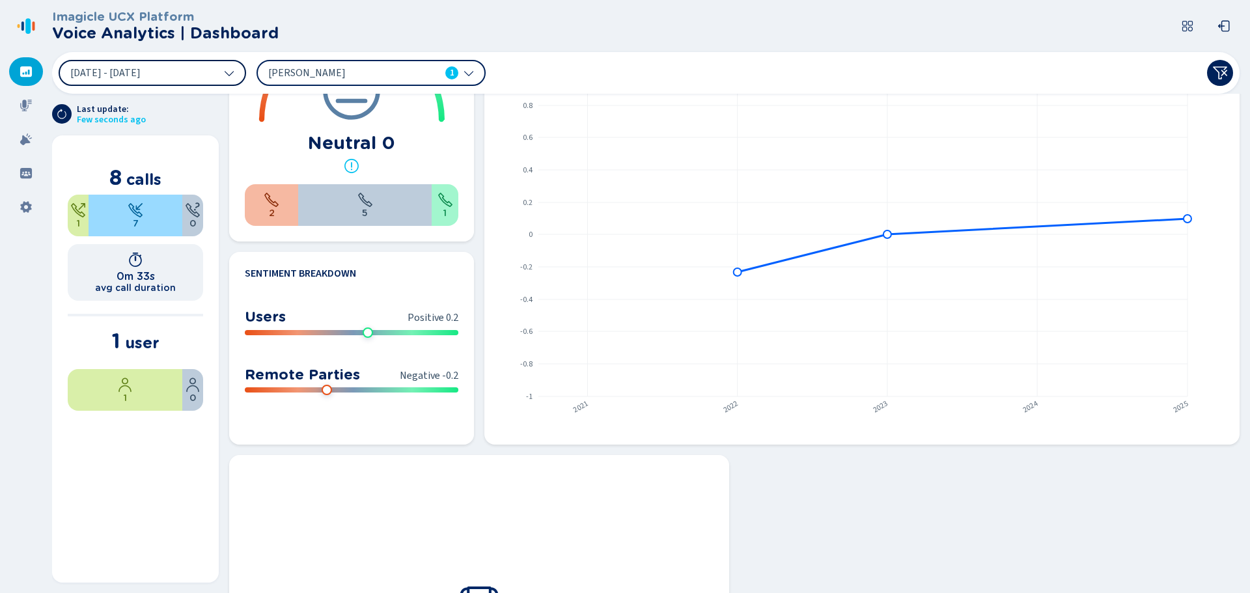
scroll to position [628, 0]
